Goal: Information Seeking & Learning: Learn about a topic

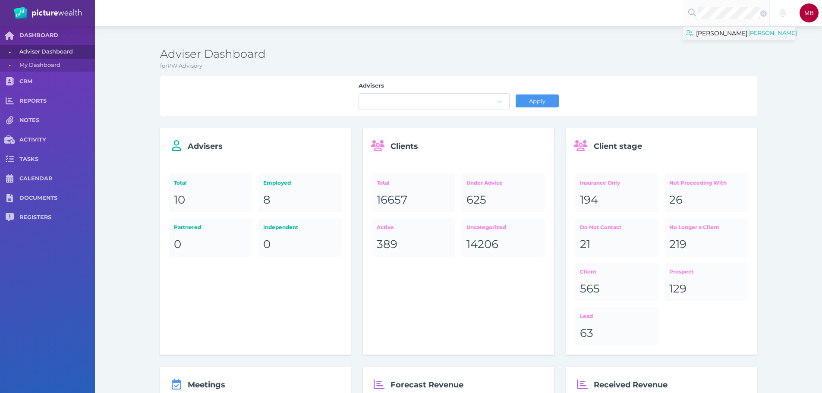
click at [724, 39] on span "[PERSON_NAME]" at bounding box center [721, 33] width 51 height 11
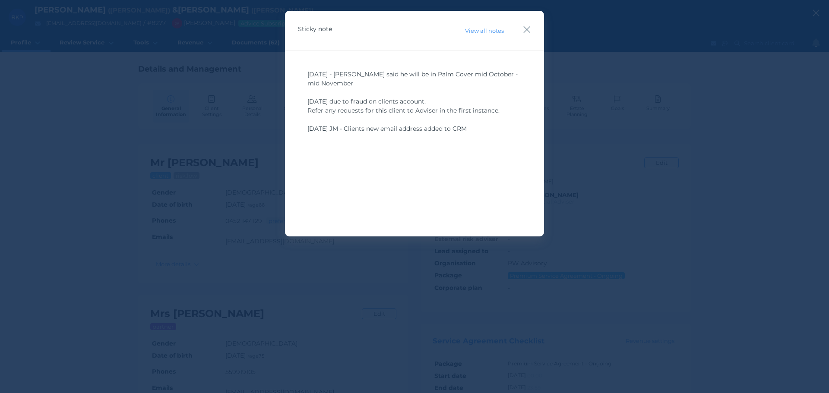
drag, startPoint x: 525, startPoint y: 33, endPoint x: 539, endPoint y: 44, distance: 17.2
click at [525, 33] on icon "button" at bounding box center [527, 29] width 8 height 11
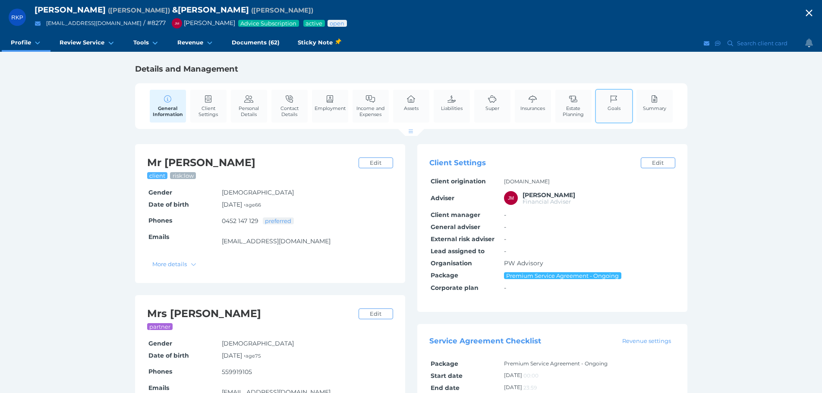
click at [626, 106] on div "Goals" at bounding box center [614, 106] width 38 height 35
click at [618, 107] on span "Goals" at bounding box center [614, 108] width 13 height 6
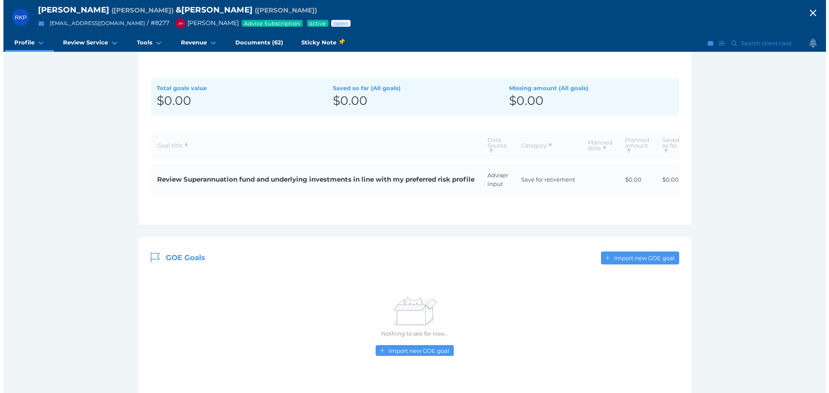
scroll to position [133, 0]
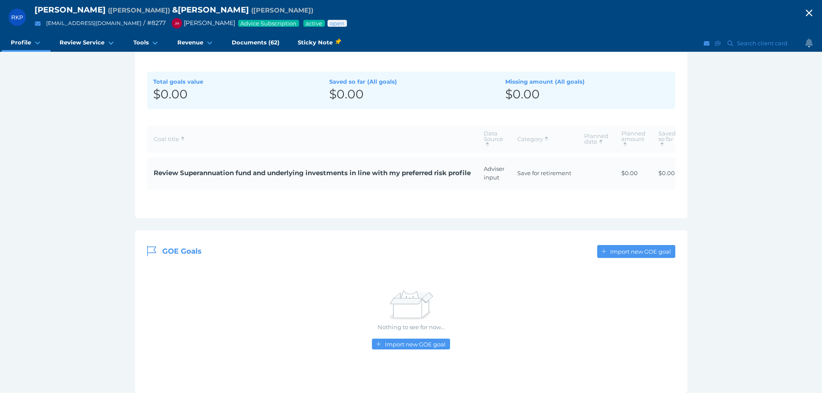
click at [279, 168] on span "Review Superannuation fund and underlying investments in line with my preferred…" at bounding box center [312, 173] width 317 height 10
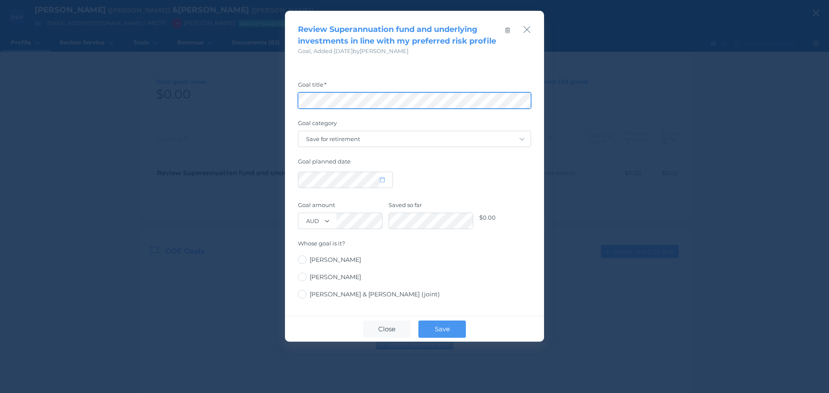
scroll to position [0, 48]
click at [728, 92] on div "Review Superannuation fund and underlying investments in line with my preferred…" at bounding box center [414, 196] width 829 height 393
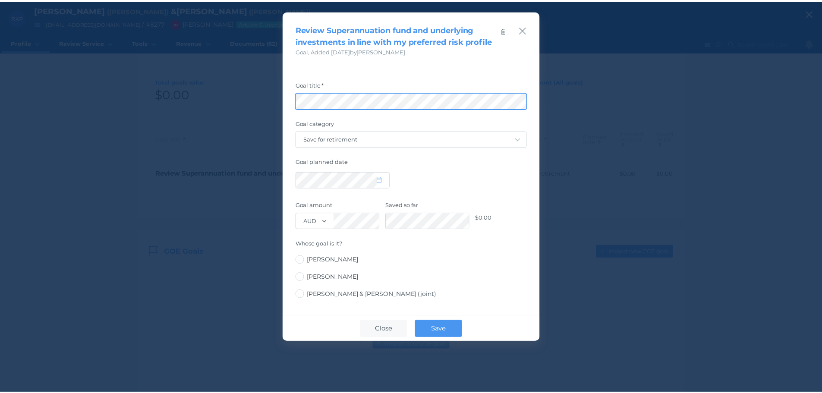
scroll to position [0, 0]
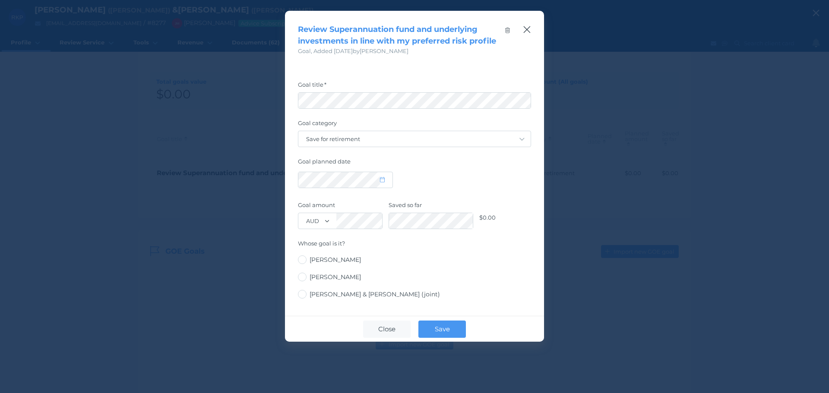
click at [523, 32] on icon "button" at bounding box center [527, 29] width 8 height 11
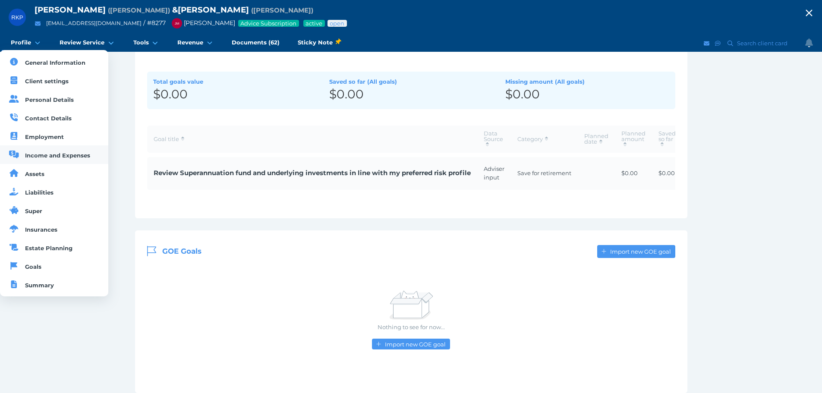
click at [40, 153] on span "Income and Expenses" at bounding box center [57, 155] width 65 height 7
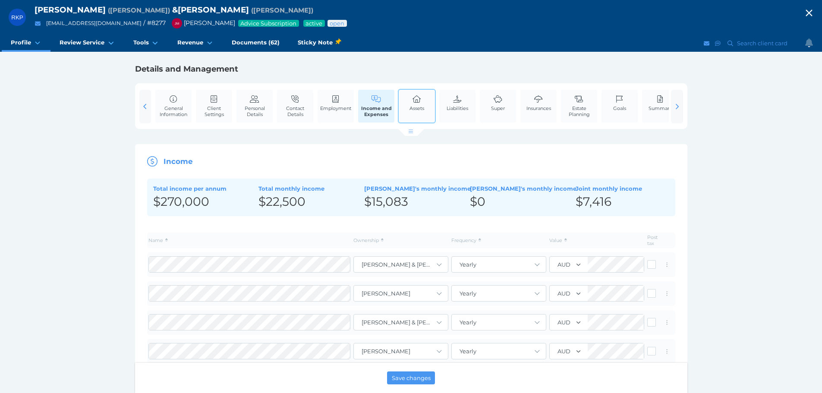
click at [419, 101] on icon at bounding box center [416, 99] width 9 height 8
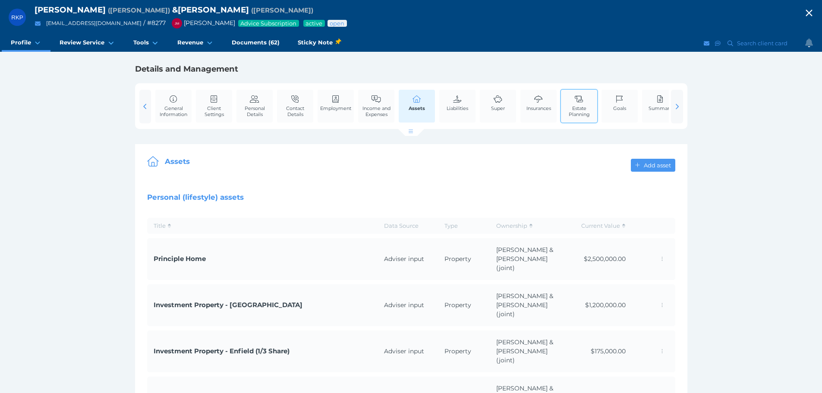
click at [575, 112] on span "Estate Planning" at bounding box center [579, 111] width 32 height 12
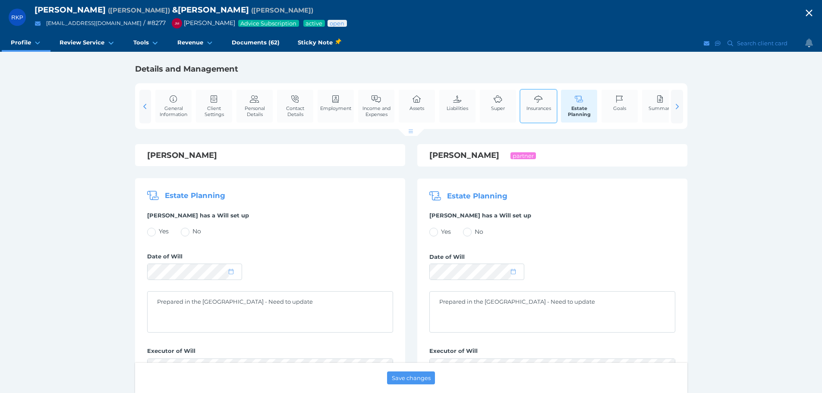
drag, startPoint x: 526, startPoint y: 99, endPoint x: 534, endPoint y: 104, distance: 9.7
click at [526, 99] on link "Insurances" at bounding box center [538, 103] width 29 height 26
